Goal: Find specific page/section: Find specific page/section

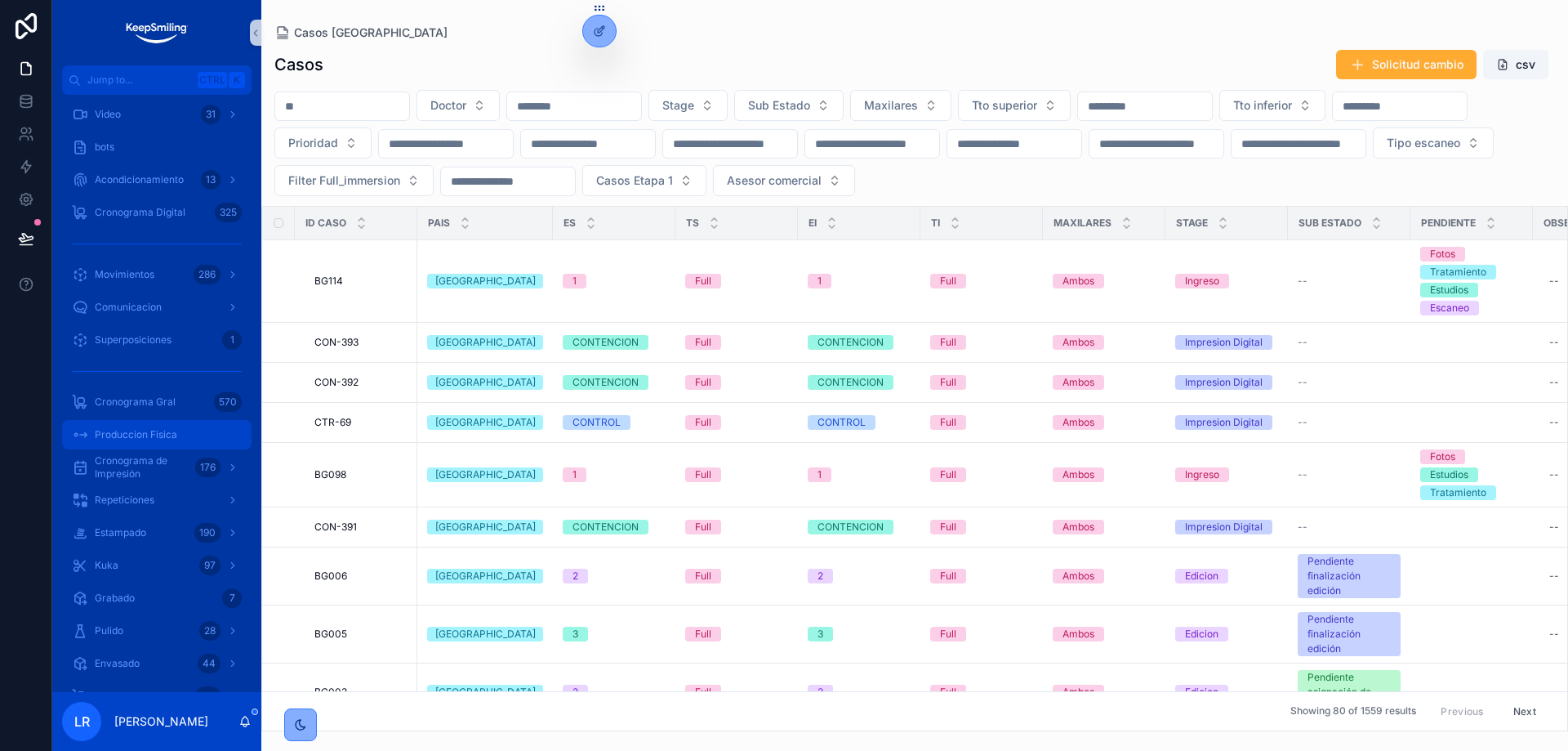
scroll to position [735, 0]
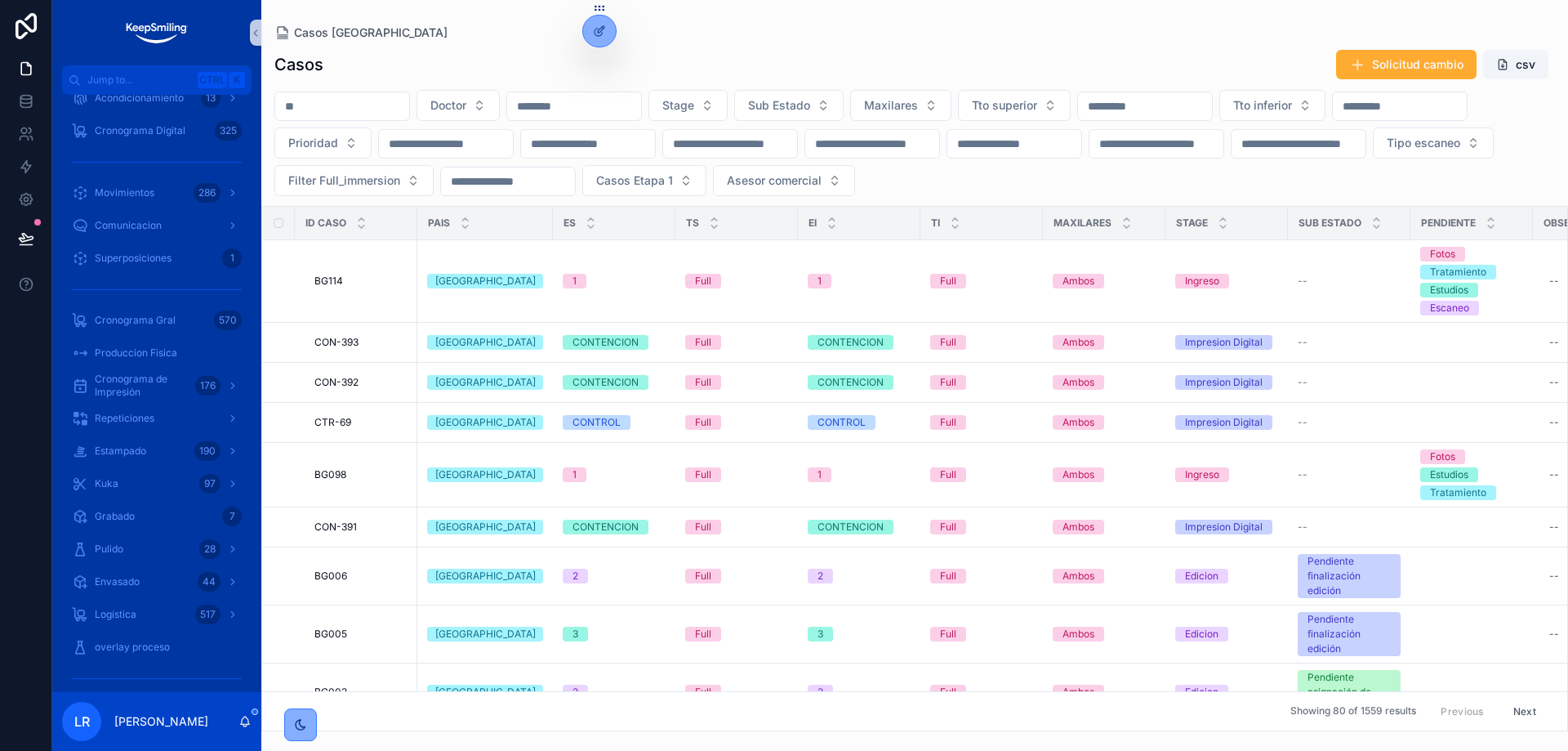
click at [679, 57] on div "Casos Solicitud cambio csv" at bounding box center [915, 64] width 1281 height 31
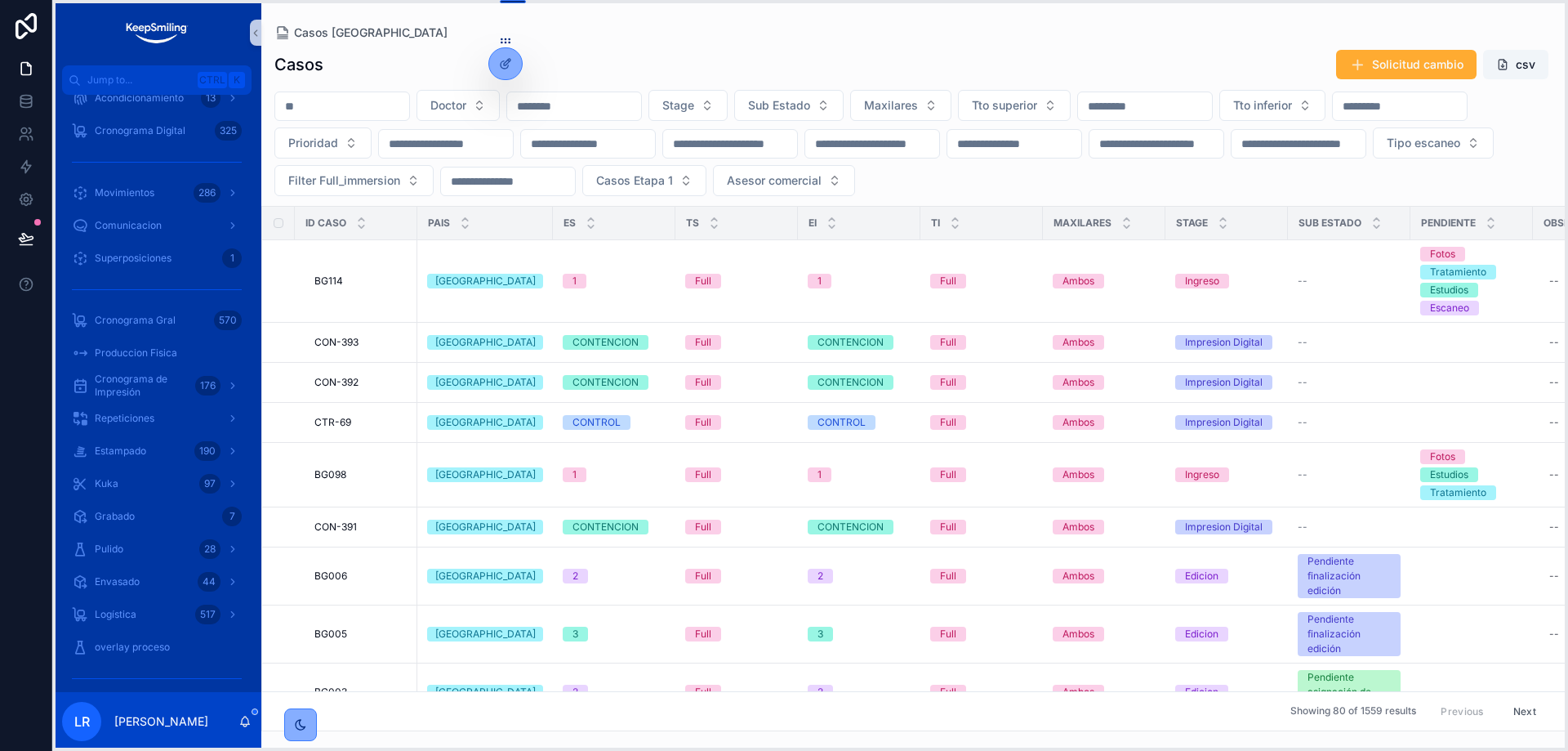
drag, startPoint x: 595, startPoint y: 6, endPoint x: 501, endPoint y: 39, distance: 99.6
click at [501, 39] on icon at bounding box center [501, 39] width 1 height 1
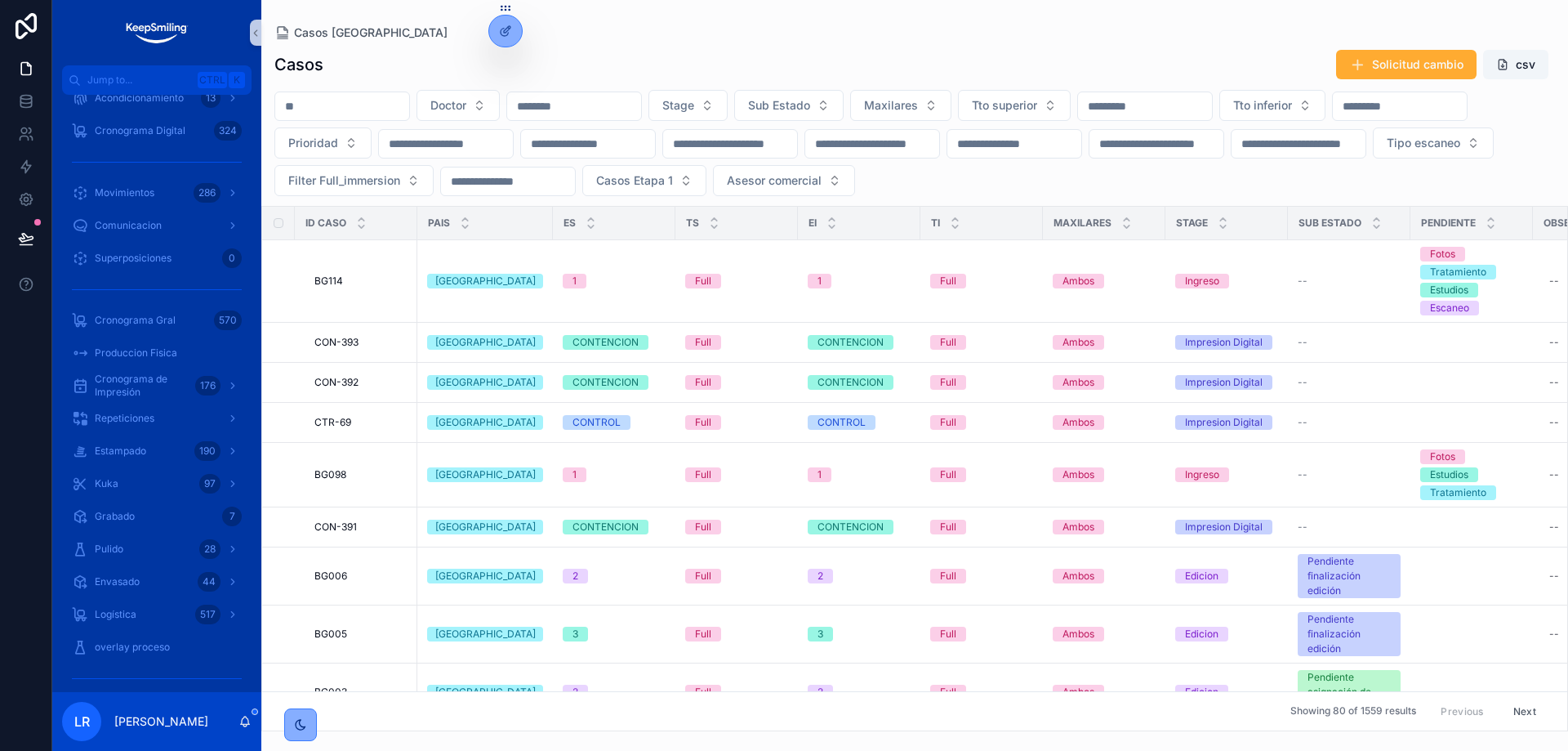
click at [611, 35] on div "Casos [GEOGRAPHIC_DATA]" at bounding box center [915, 33] width 1281 height 13
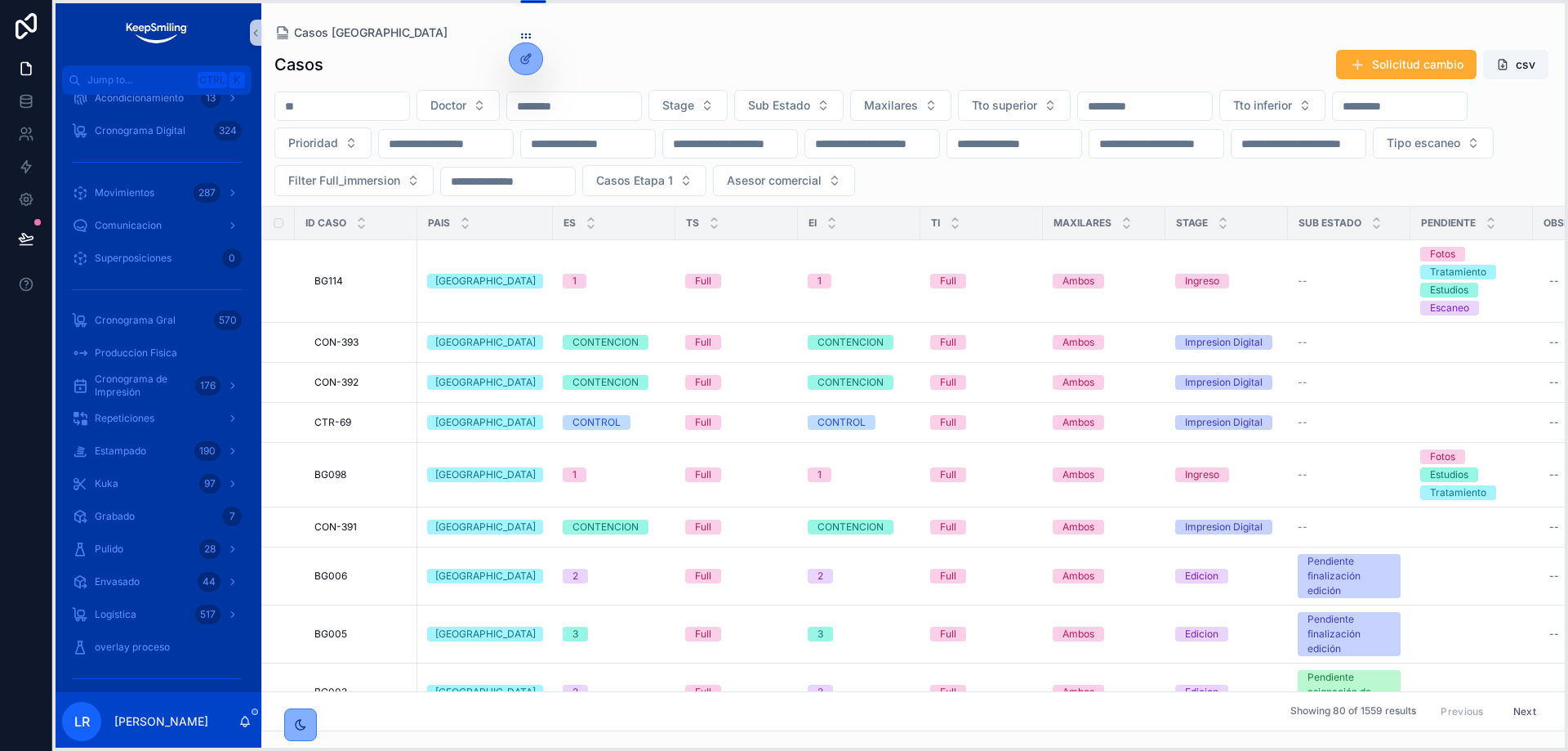
drag, startPoint x: 511, startPoint y: 8, endPoint x: 531, endPoint y: 3, distance: 20.6
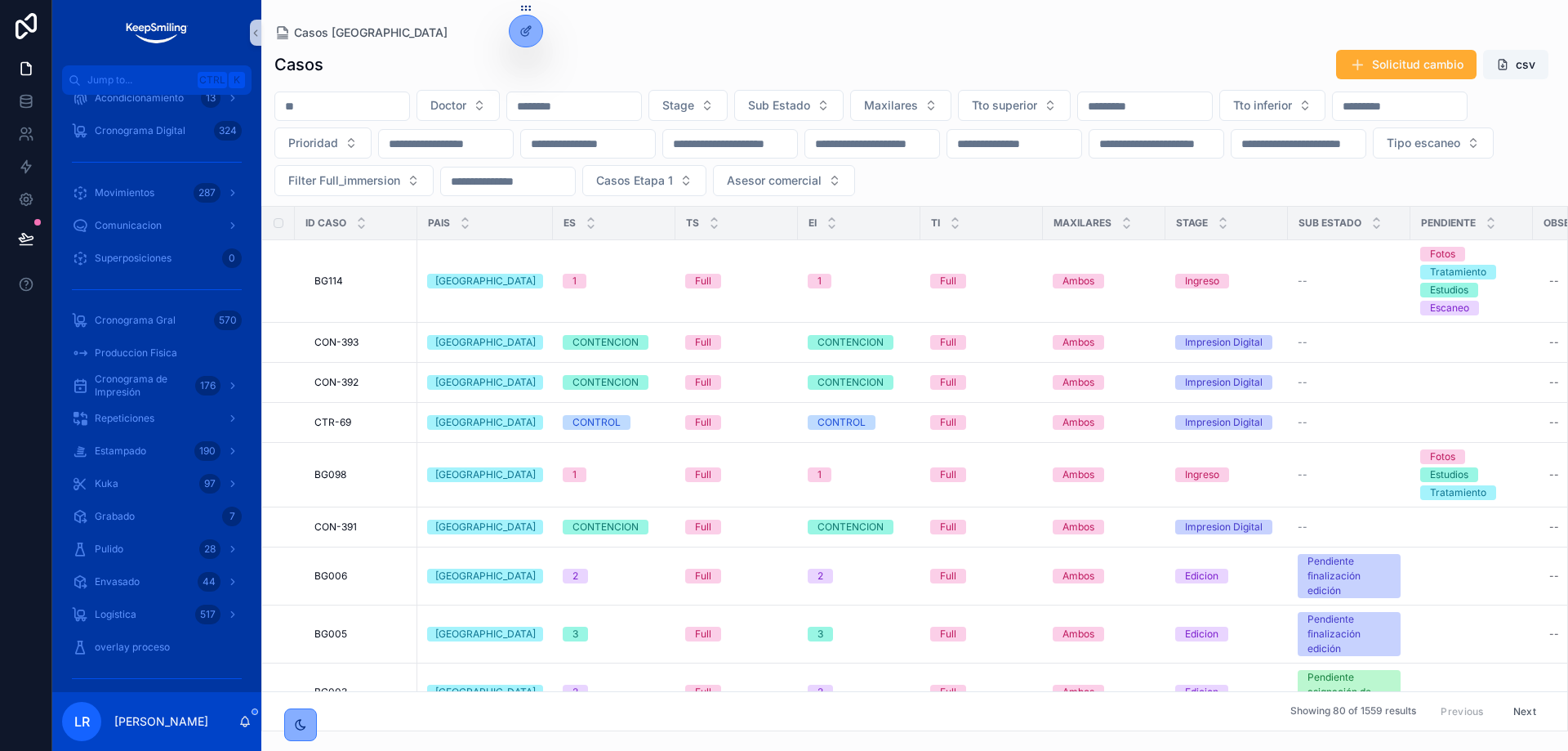
click at [673, 56] on div "Casos Solicitud cambio csv" at bounding box center [915, 64] width 1281 height 31
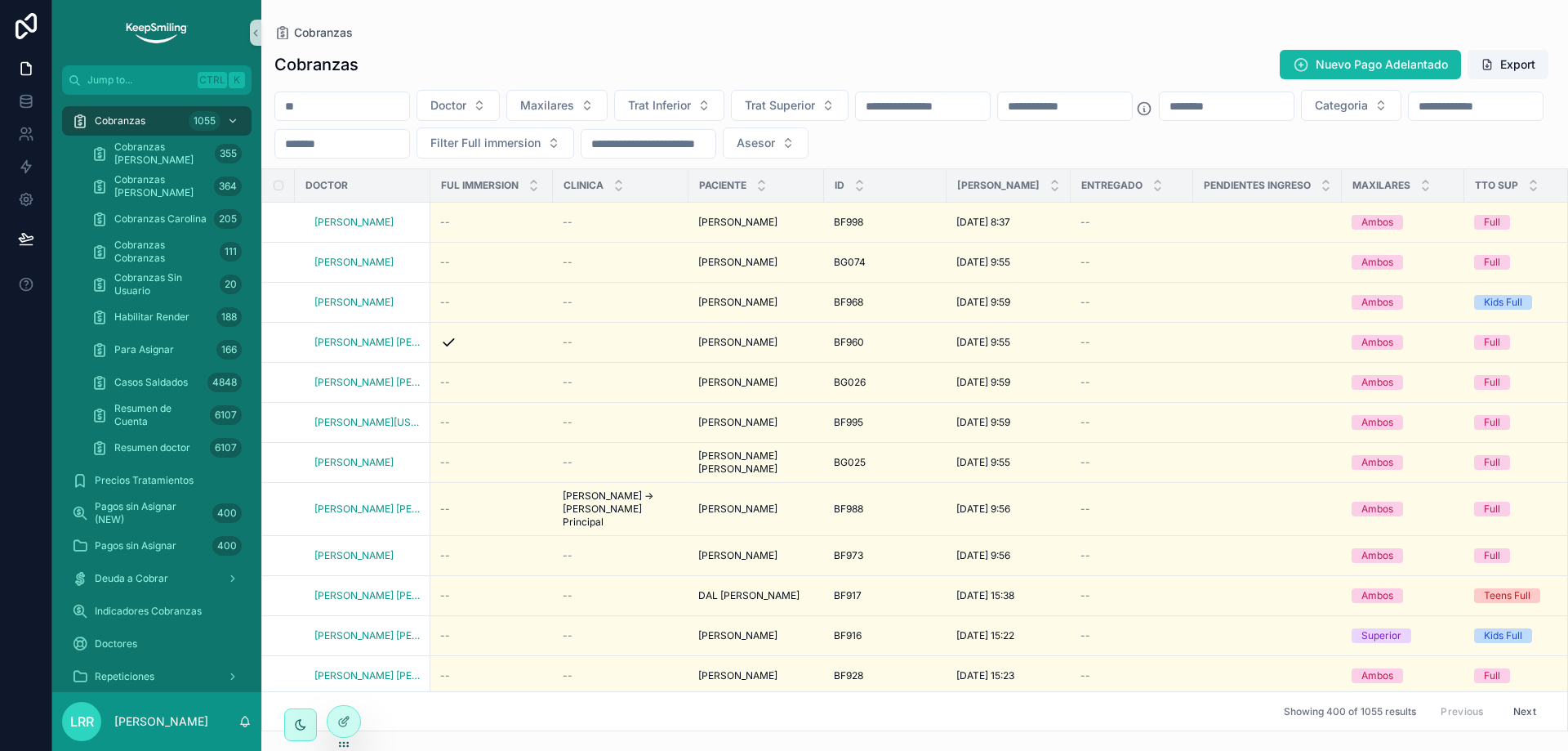
click at [535, 29] on div "Cobranzas" at bounding box center [915, 33] width 1281 height 13
click at [535, 46] on div "Cobranzas Nuevo Pago Adelantado Export Doctor Maxilares Trat Inferior Trat Supe…" at bounding box center [915, 386] width 1307 height 692
click at [933, 34] on div "Cobranzas" at bounding box center [915, 33] width 1281 height 13
click at [928, 37] on div "Cobranzas" at bounding box center [915, 33] width 1281 height 13
click at [905, 49] on div "Cobranzas Nuevo Pago Adelantado Export" at bounding box center [915, 64] width 1281 height 31
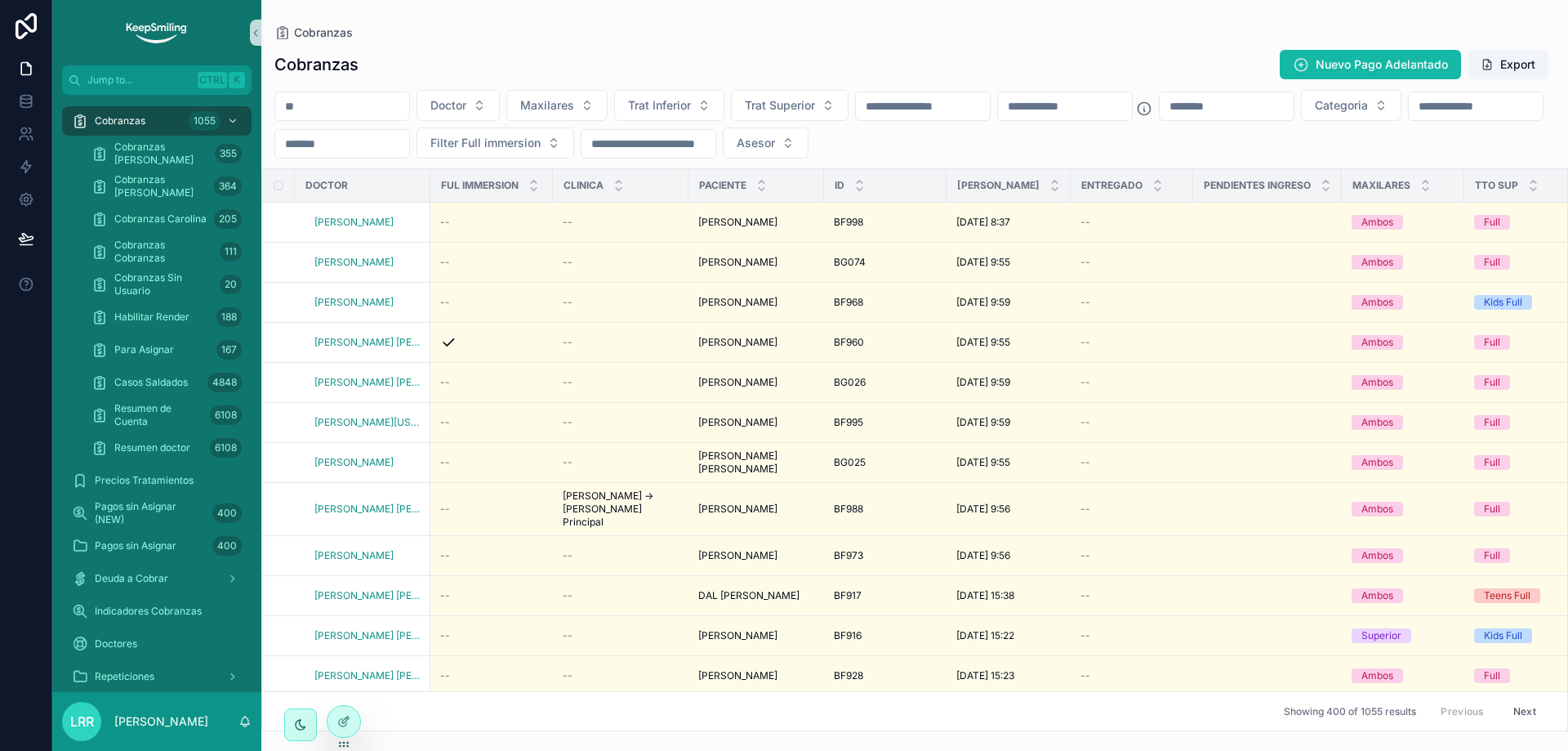
click at [905, 49] on div "Cobranzas Nuevo Pago Adelantado Export" at bounding box center [915, 64] width 1281 height 31
drag, startPoint x: 362, startPoint y: 65, endPoint x: 275, endPoint y: 58, distance: 87.3
click at [275, 58] on div "Cobranzas Nuevo Pago Adelantado Export" at bounding box center [915, 64] width 1281 height 31
click at [375, 55] on div "Cobranzas Nuevo Pago Adelantado Export" at bounding box center [915, 64] width 1281 height 31
